Goal: Information Seeking & Learning: Learn about a topic

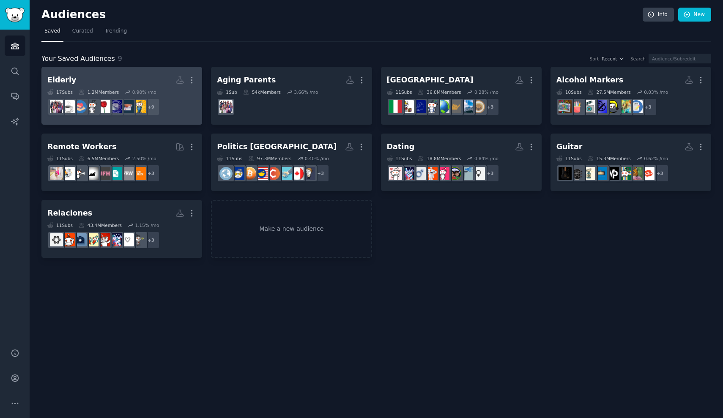
click at [137, 78] on h2 "Elderly More" at bounding box center [121, 80] width 149 height 15
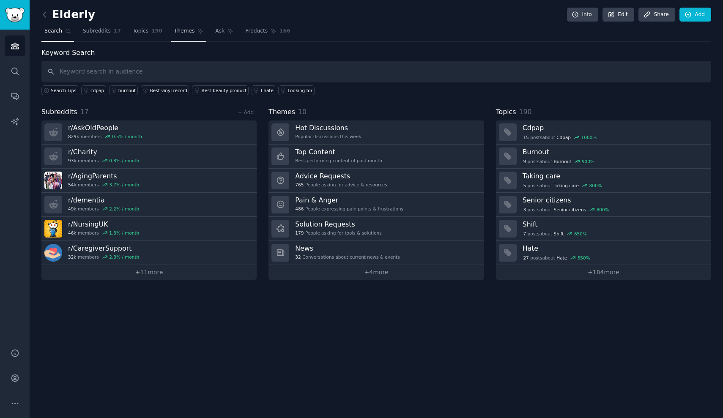
click at [174, 30] on span "Themes" at bounding box center [184, 31] width 21 height 8
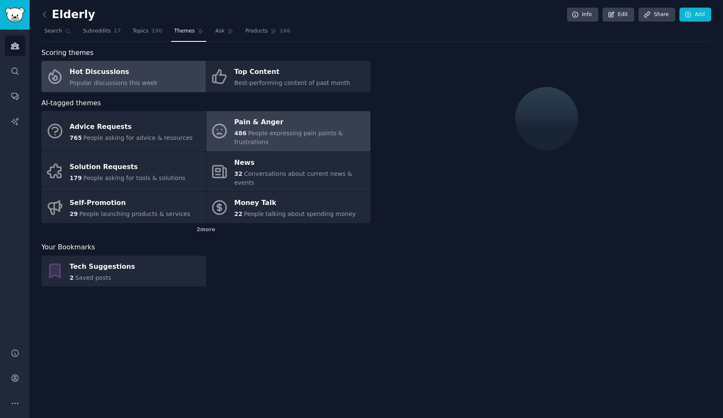
click at [271, 139] on div "486 People expressing pain points & frustrations" at bounding box center [300, 138] width 132 height 18
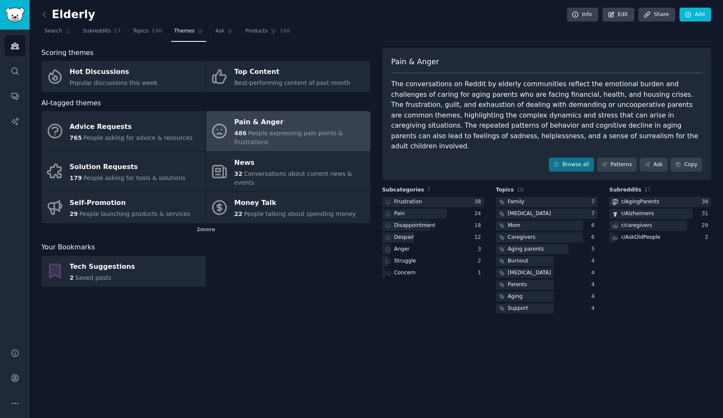
click at [621, 141] on div "Pain & [PERSON_NAME] The conversations on Reddit by elderly communities reflect…" at bounding box center [546, 114] width 329 height 133
click at [617, 158] on link "Patterns" at bounding box center [617, 165] width 40 height 14
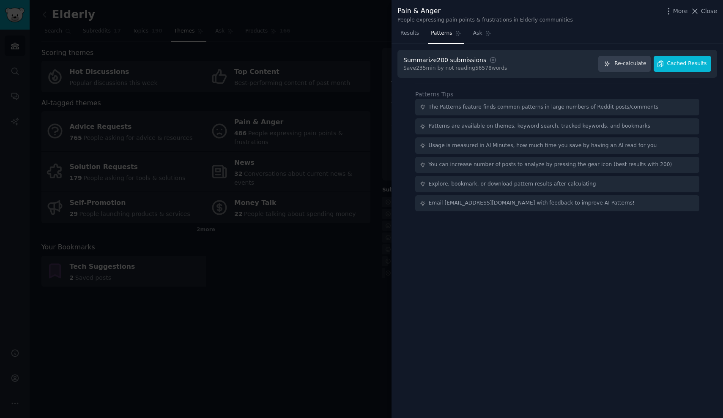
click at [684, 64] on span "Cached Results" at bounding box center [687, 64] width 40 height 8
